Goal: Check status: Check status

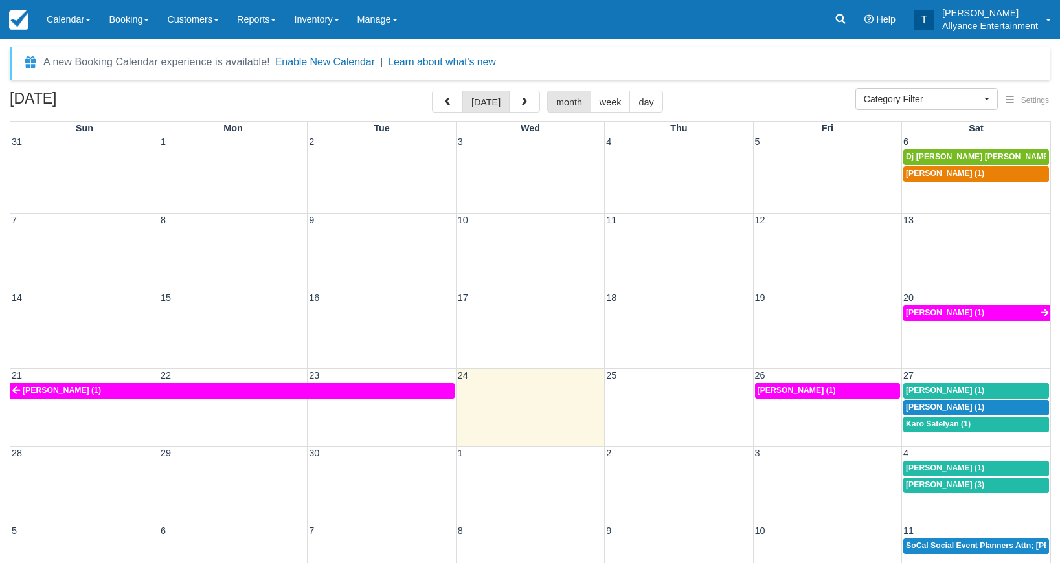
select select
click at [521, 105] on span "button" at bounding box center [524, 102] width 9 height 9
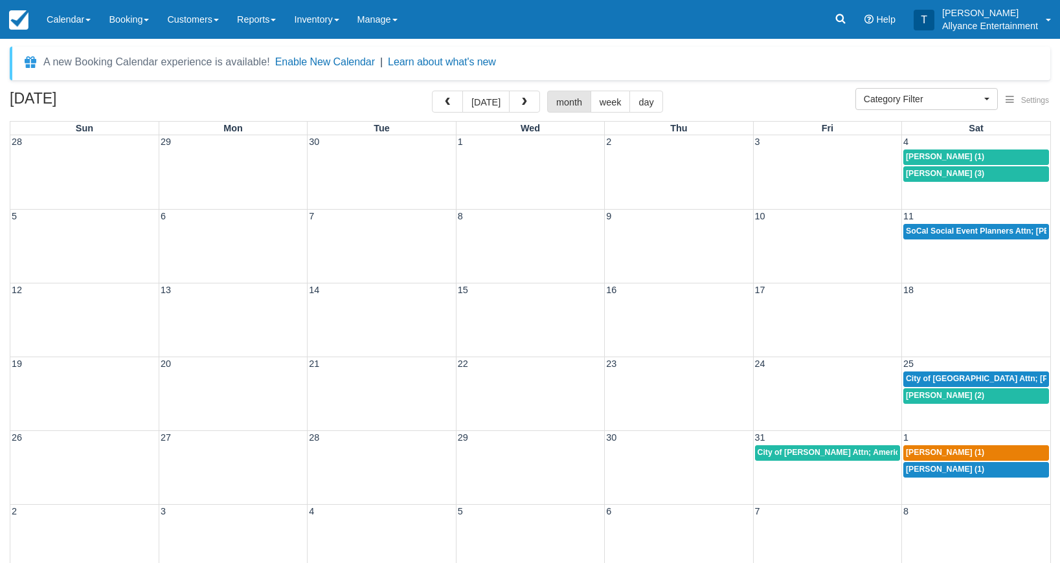
click at [931, 374] on span "City of Sanfa Fe Springs Attn; Anthony Slomski (2)" at bounding box center [1012, 378] width 212 height 9
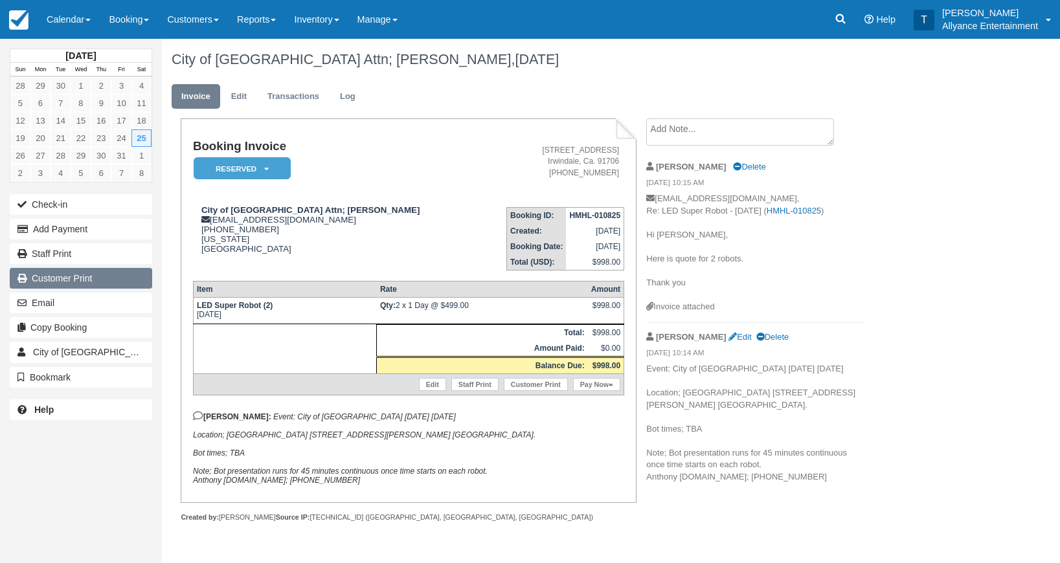
click at [118, 282] on link "Customer Print" at bounding box center [81, 278] width 142 height 21
click at [346, 98] on link "Log" at bounding box center [347, 96] width 35 height 25
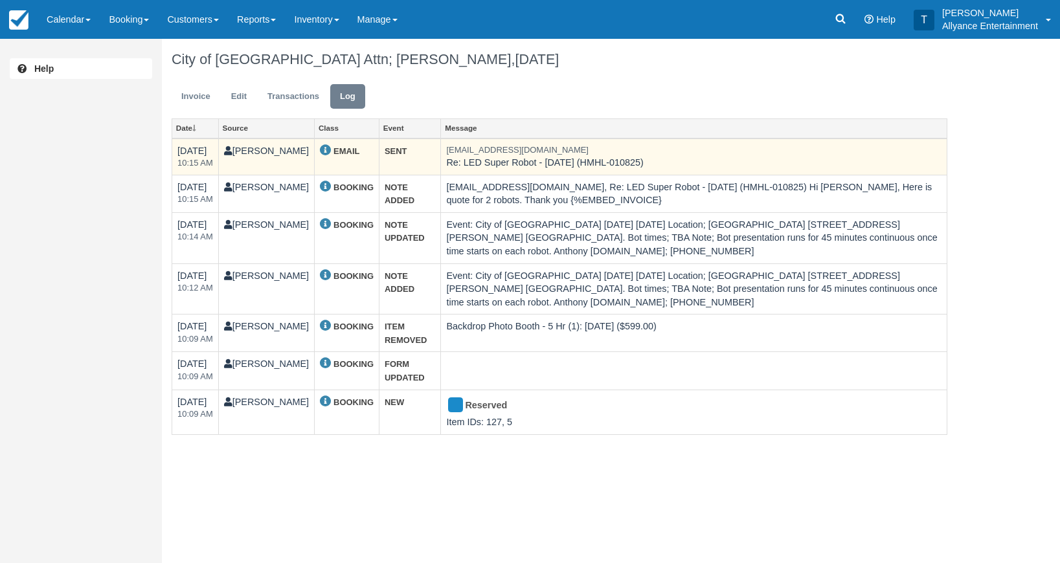
click at [464, 163] on td "[EMAIL_ADDRESS][DOMAIN_NAME] Re: LED Super Robot - [DATE] (HMHL-010825)" at bounding box center [694, 157] width 506 height 37
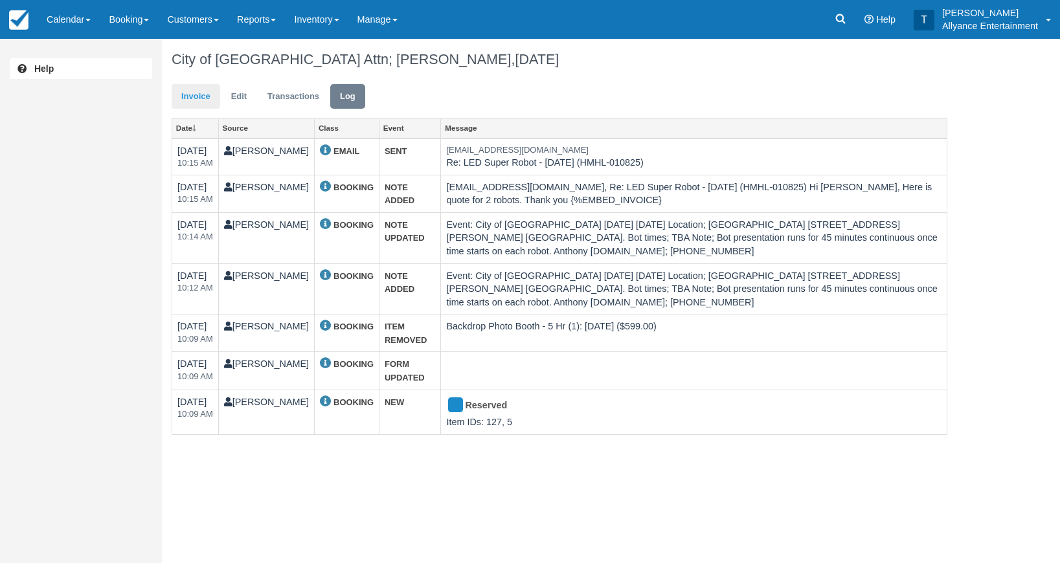
click at [198, 98] on link "Invoice" at bounding box center [196, 96] width 49 height 25
